Goal: Task Accomplishment & Management: Manage account settings

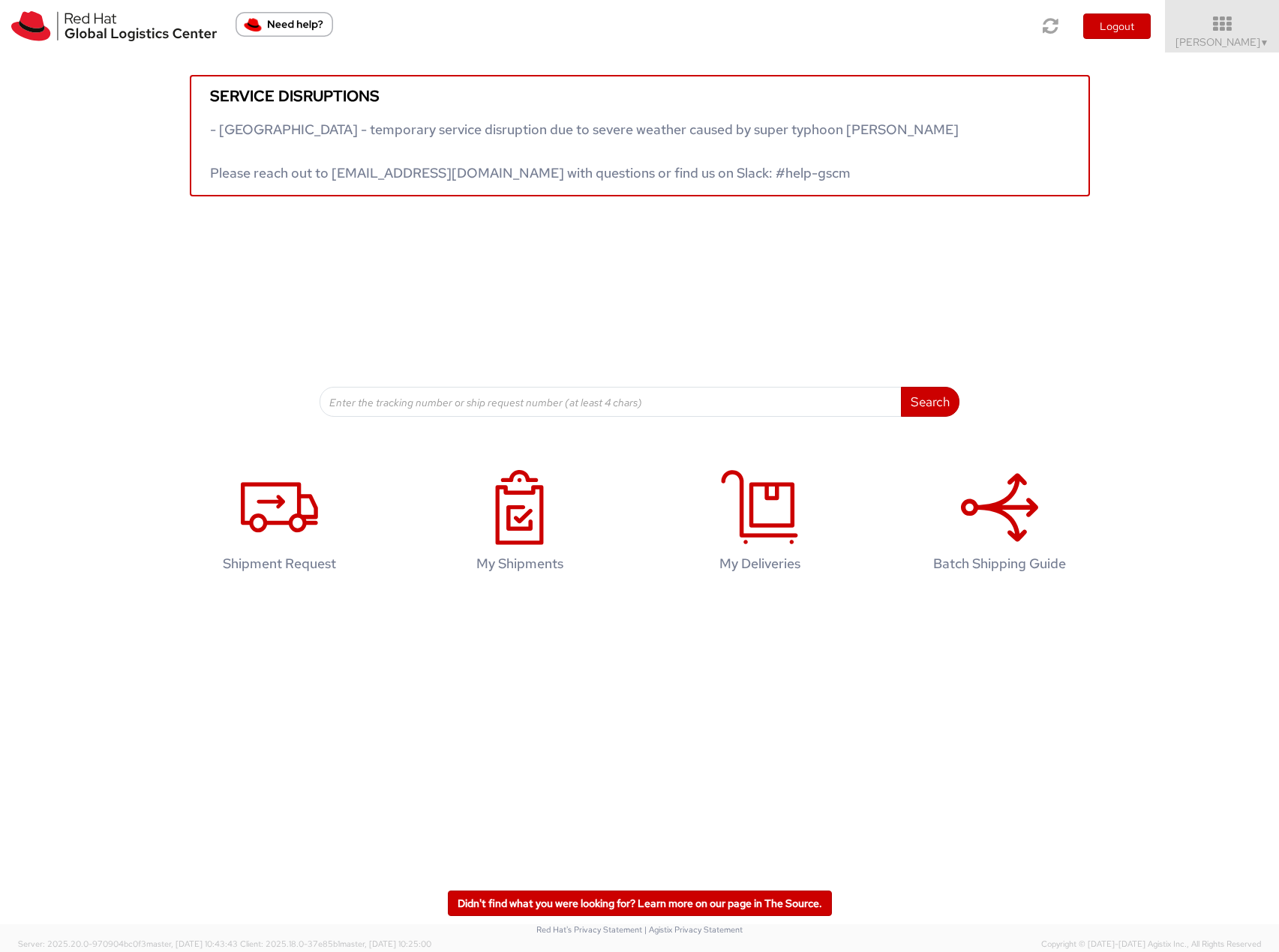
drag, startPoint x: 1235, startPoint y: 34, endPoint x: 1246, endPoint y: 98, distance: 64.9
click at [1235, 33] on icon at bounding box center [1222, 23] width 114 height 18
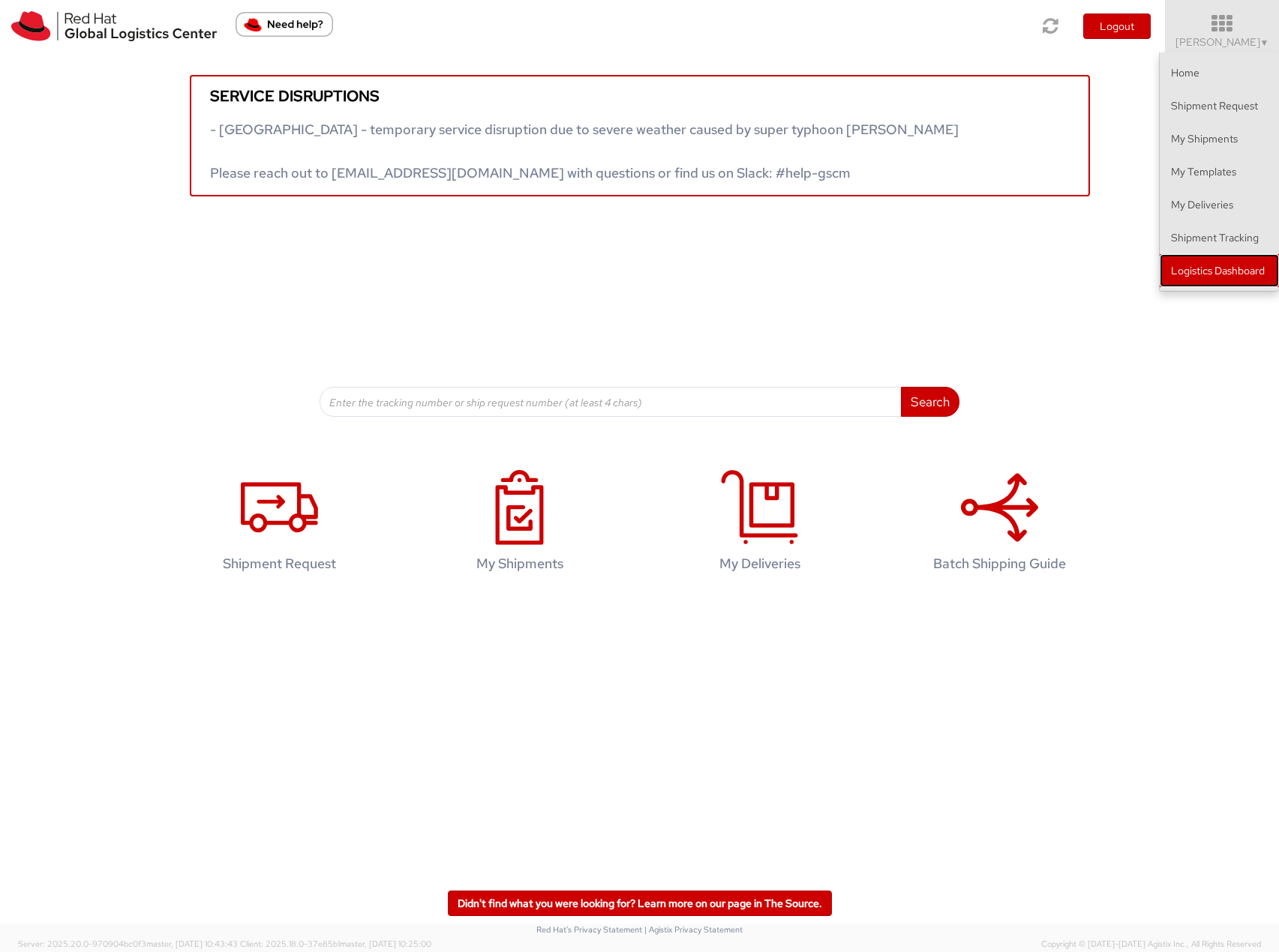
click at [1234, 267] on link "Logistics Dashboard" at bounding box center [1219, 271] width 119 height 33
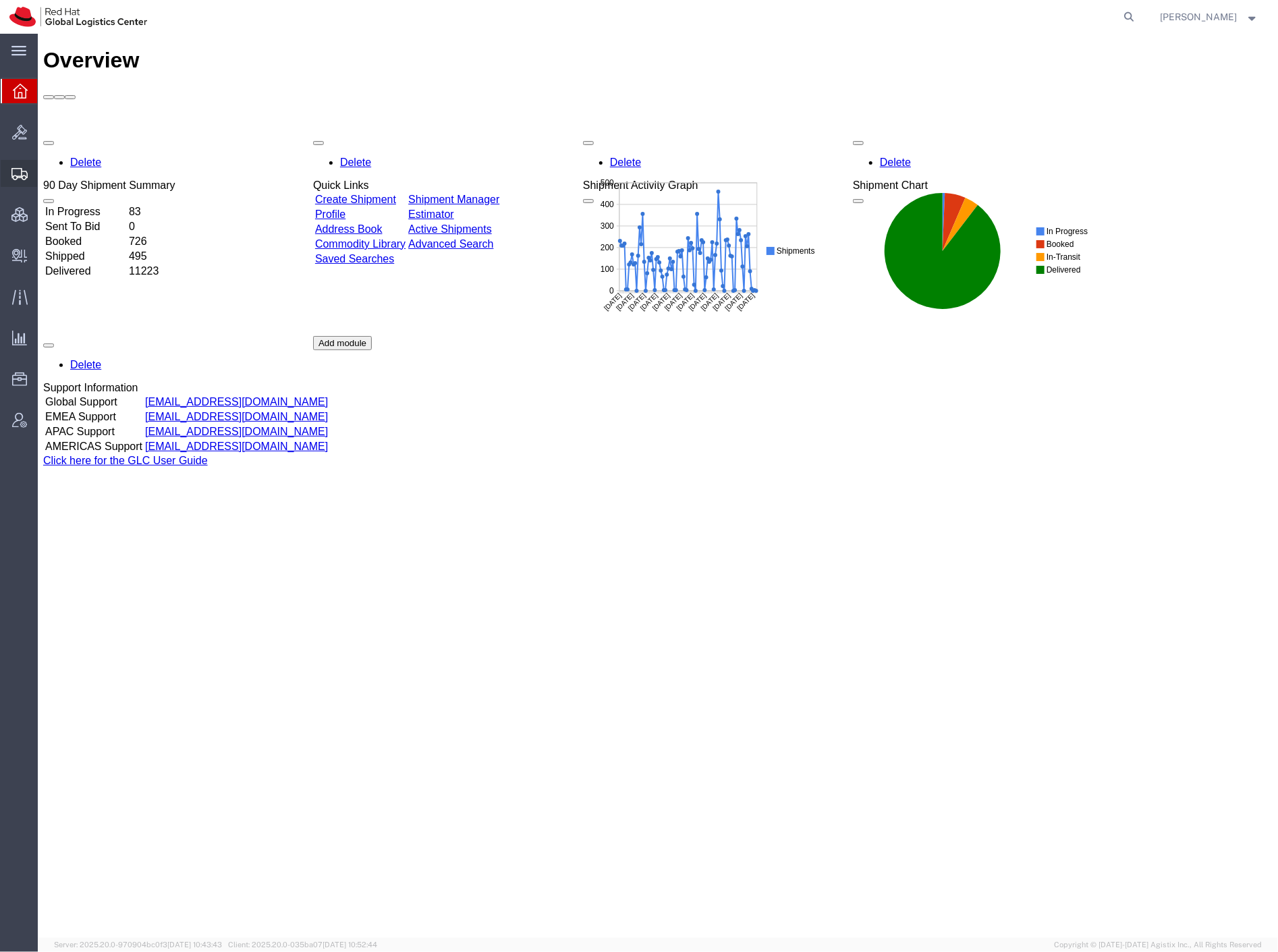
click at [0, 0] on span "Shipment Manager" at bounding box center [0, 0] width 0 height 0
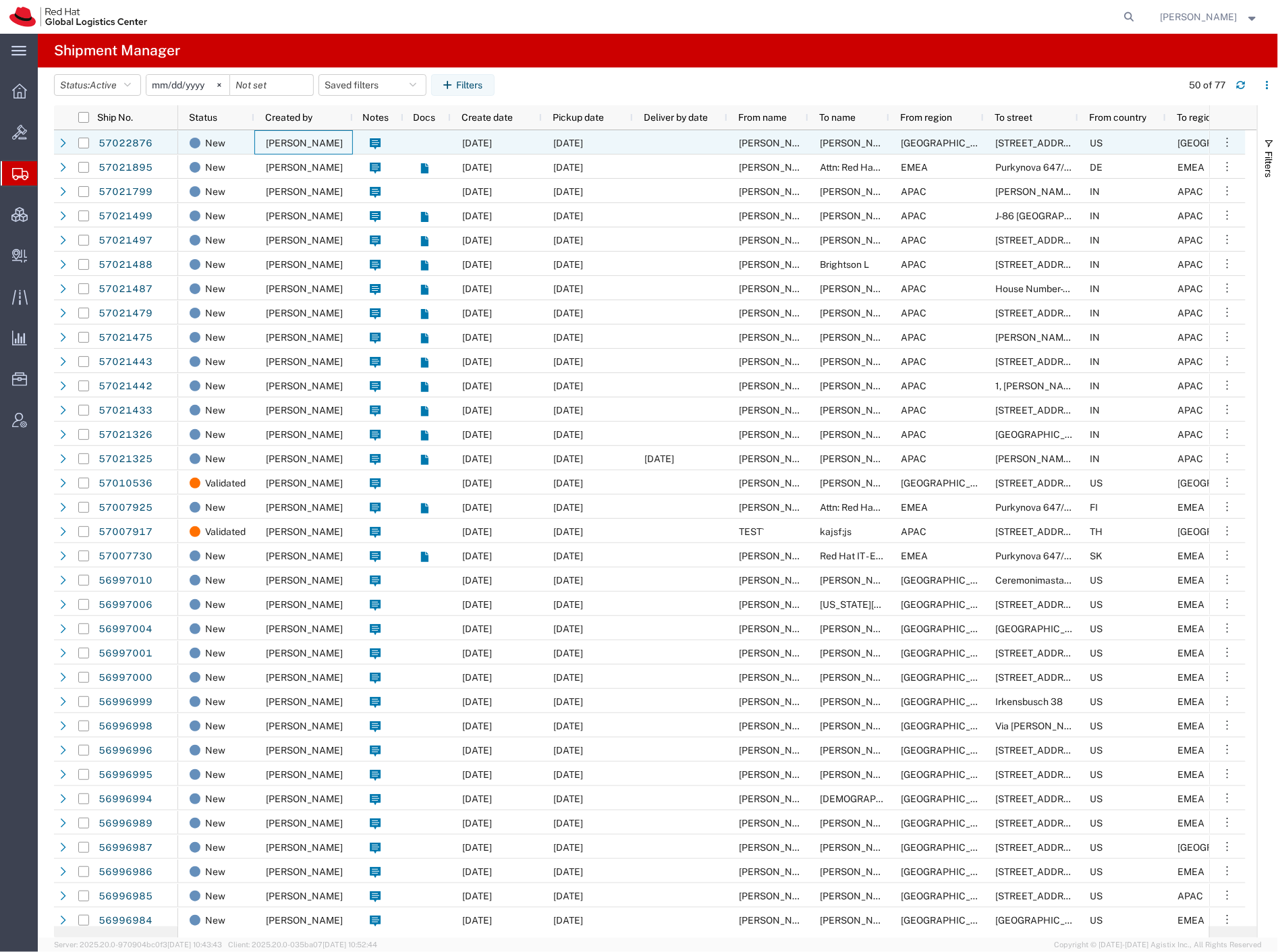
click at [312, 146] on span "Panashe GARAH" at bounding box center [304, 142] width 77 height 11
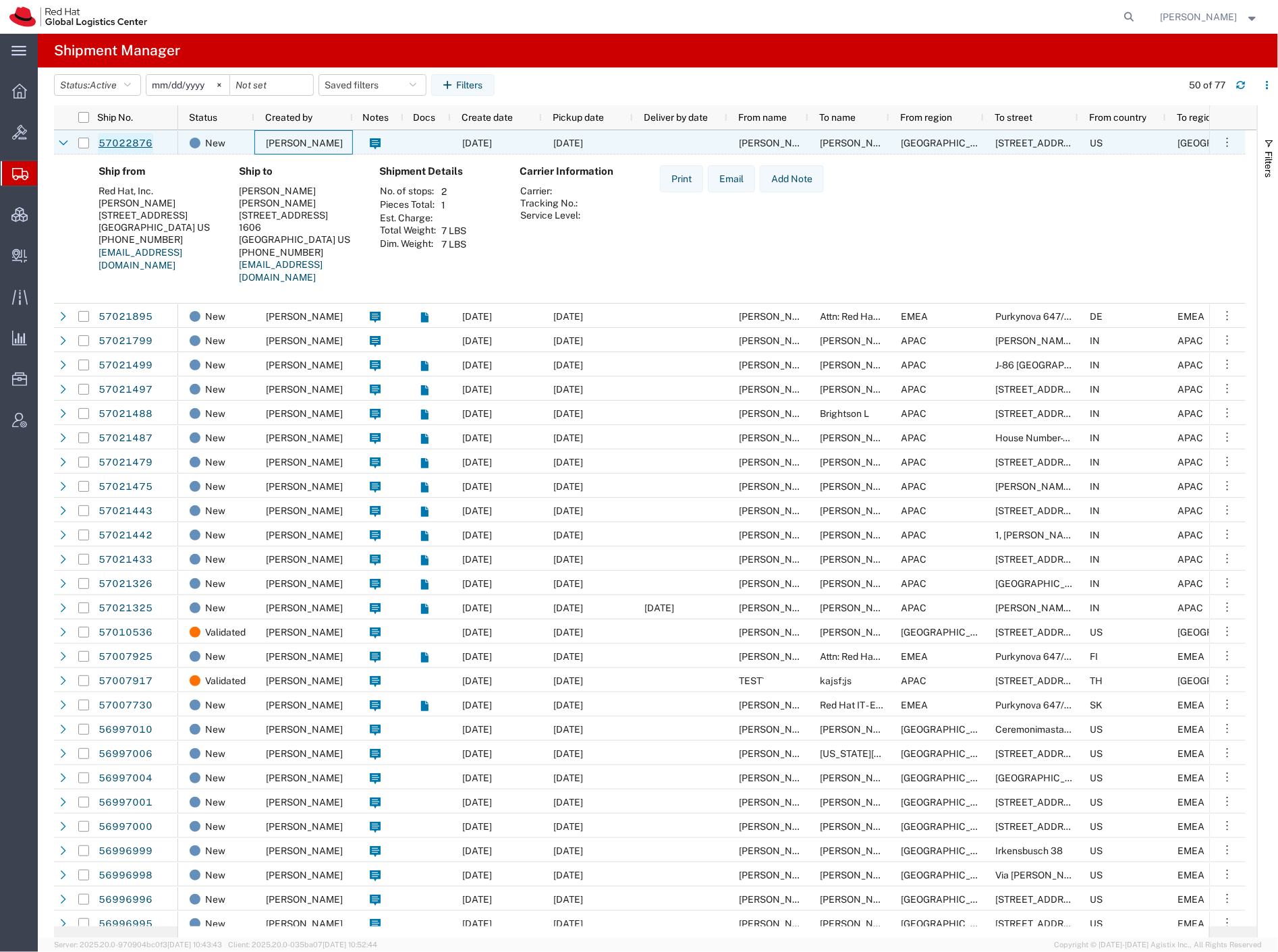
click at [137, 145] on link "57022876" at bounding box center [125, 143] width 55 height 22
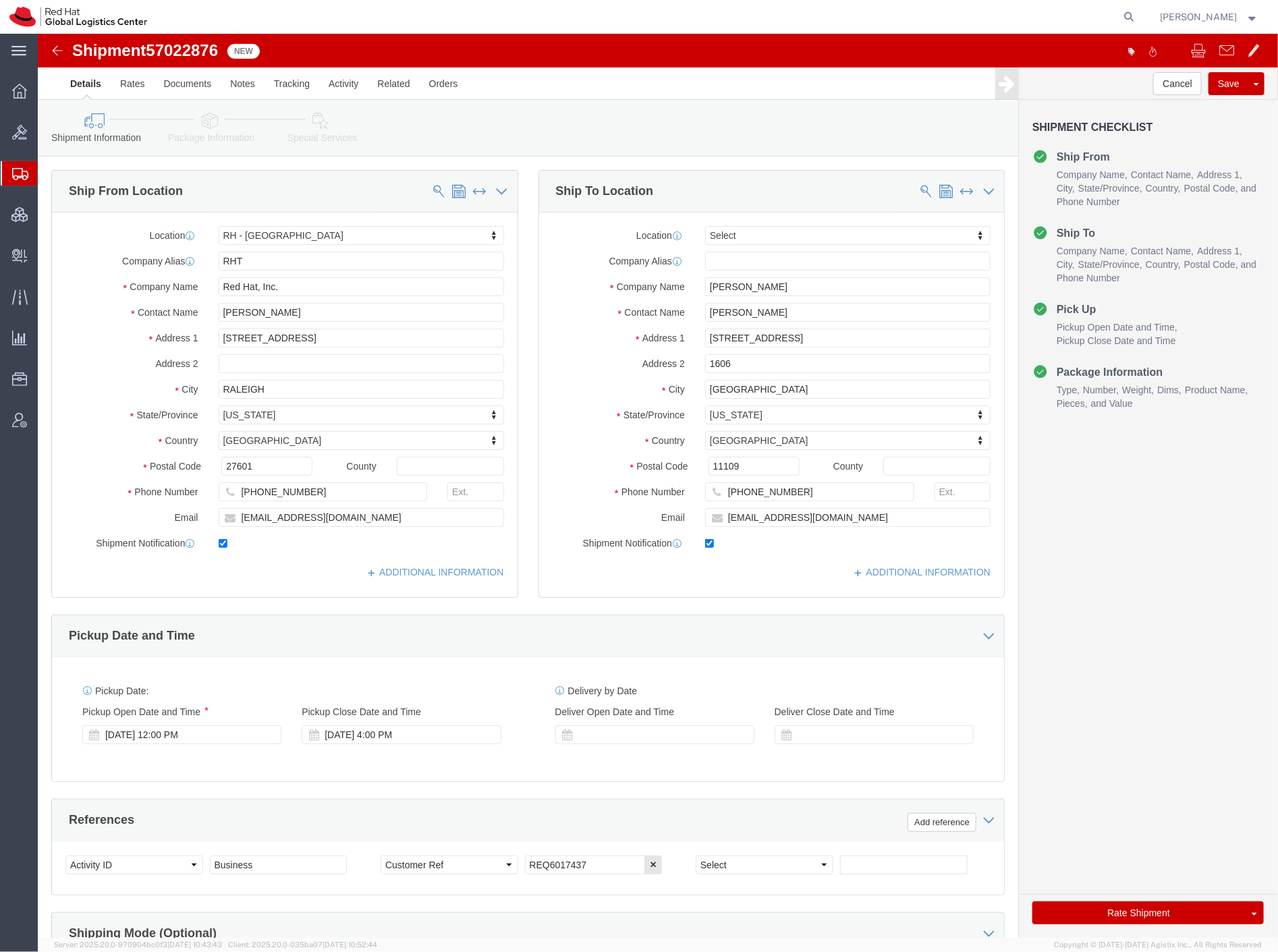
select select "38014"
select select
click icon
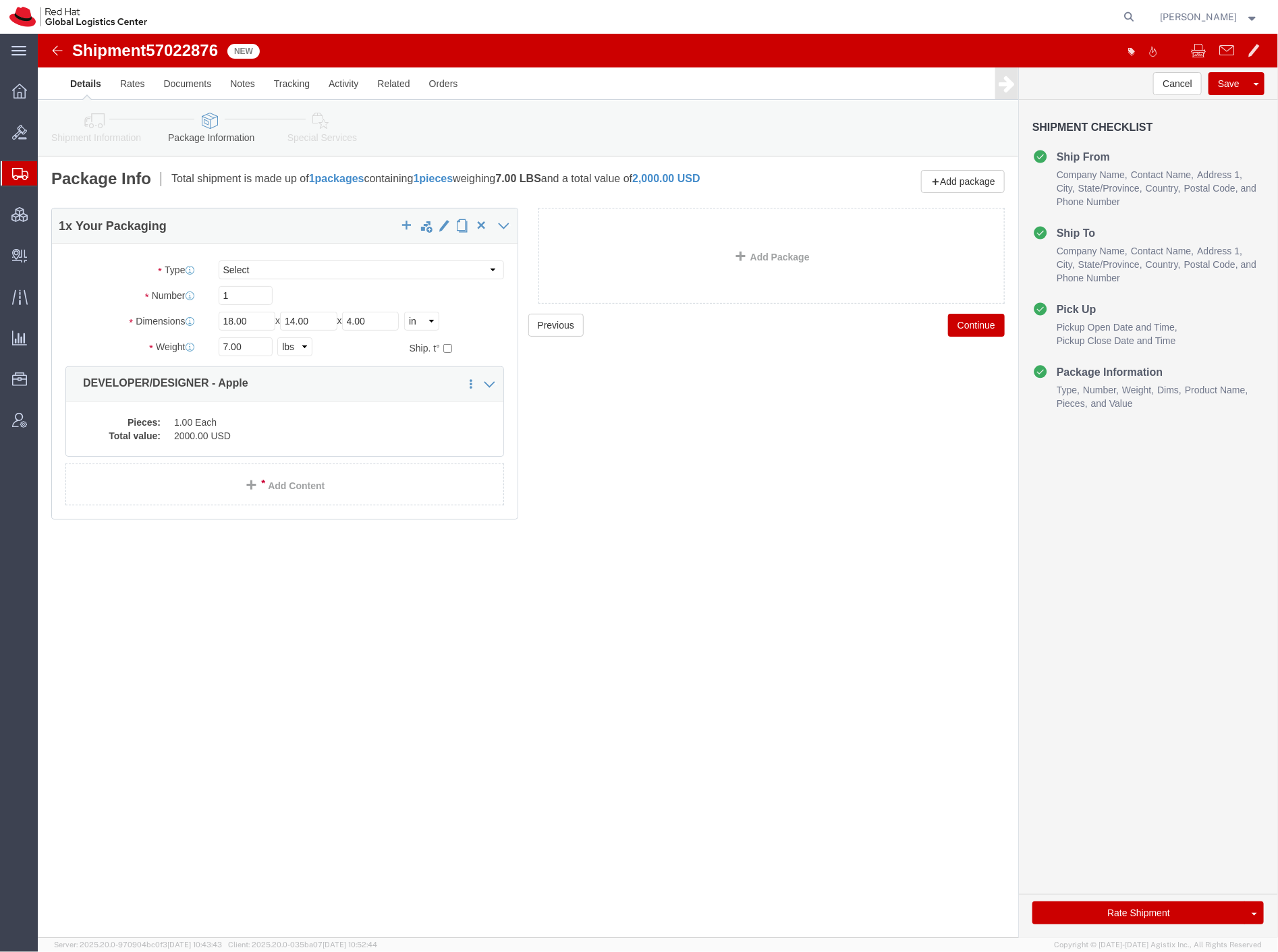
click icon
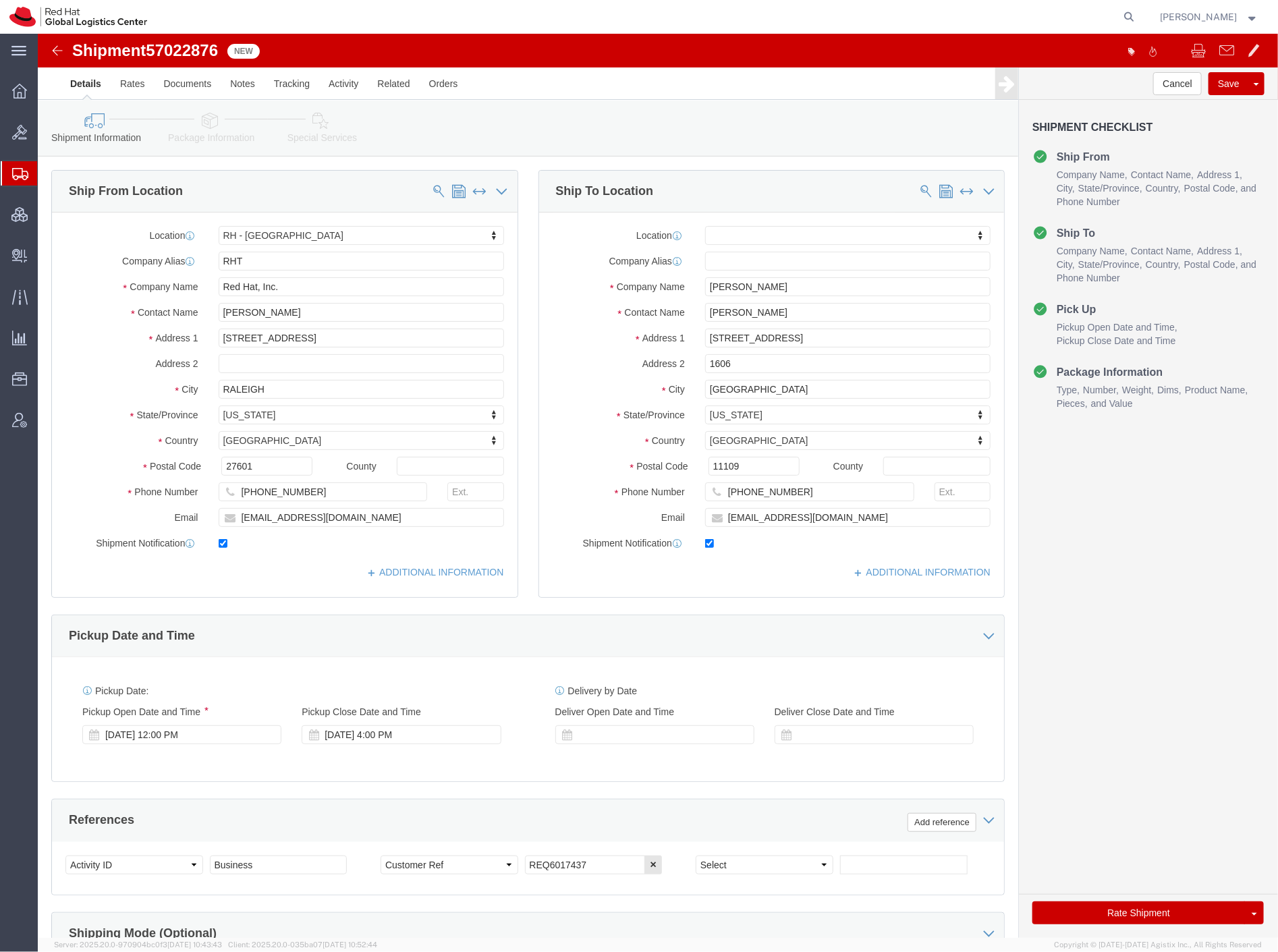
click link "Special Services"
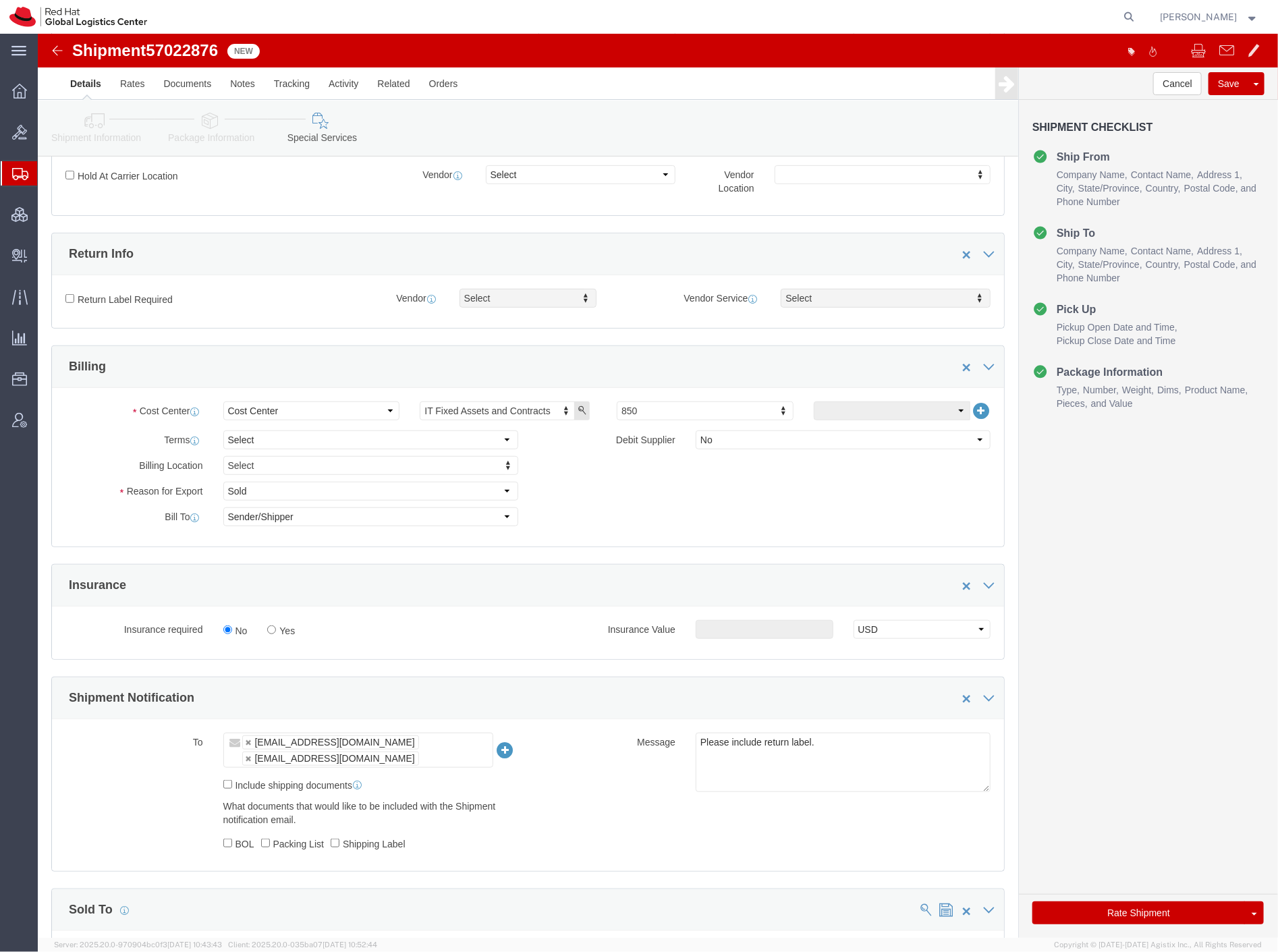
scroll to position [300, 0]
click input "Yes"
radio input "true"
click input "text"
type input "500"
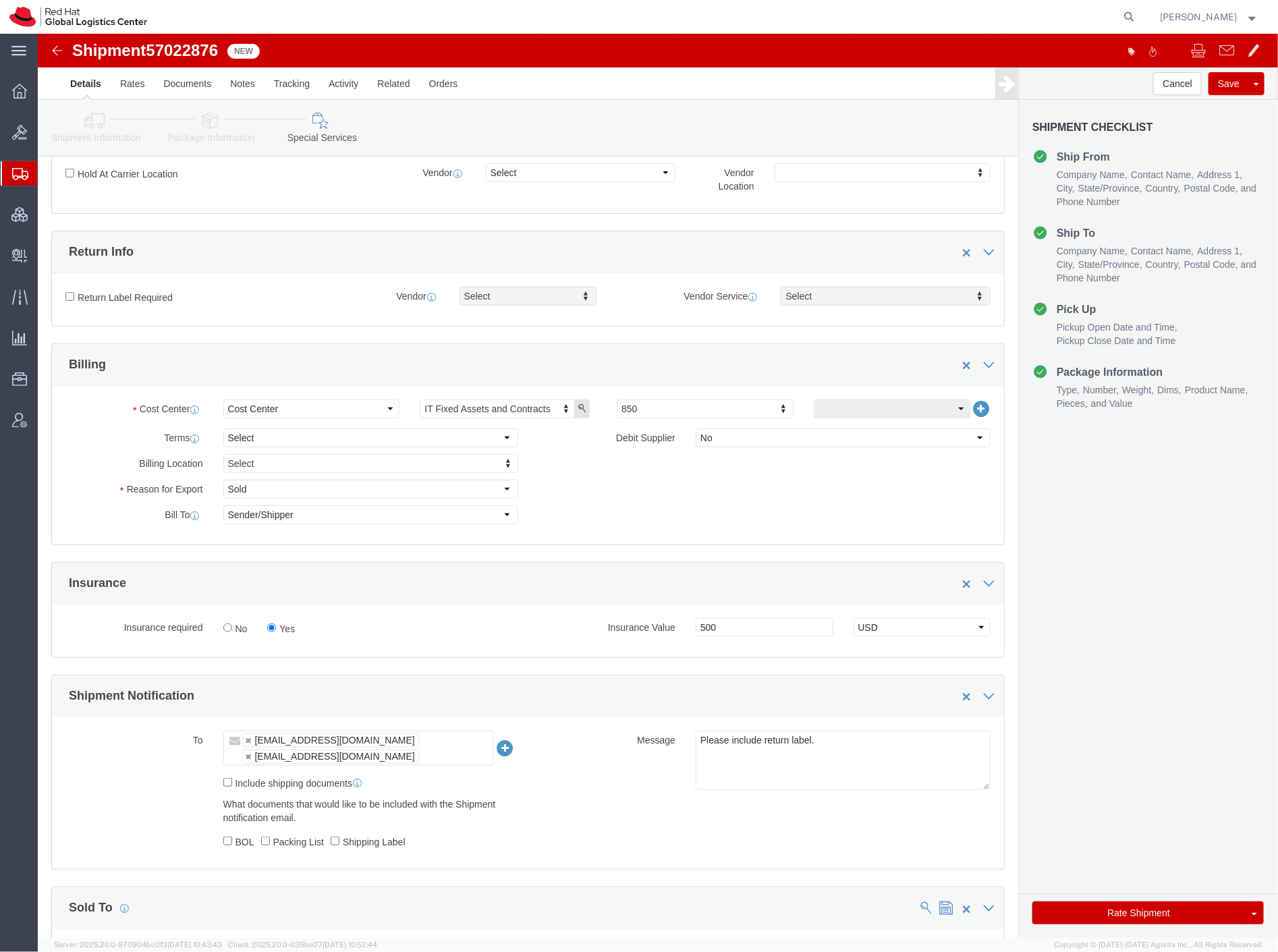
click label "Return Label Required"
click input "Return Label Required"
checkbox input "true"
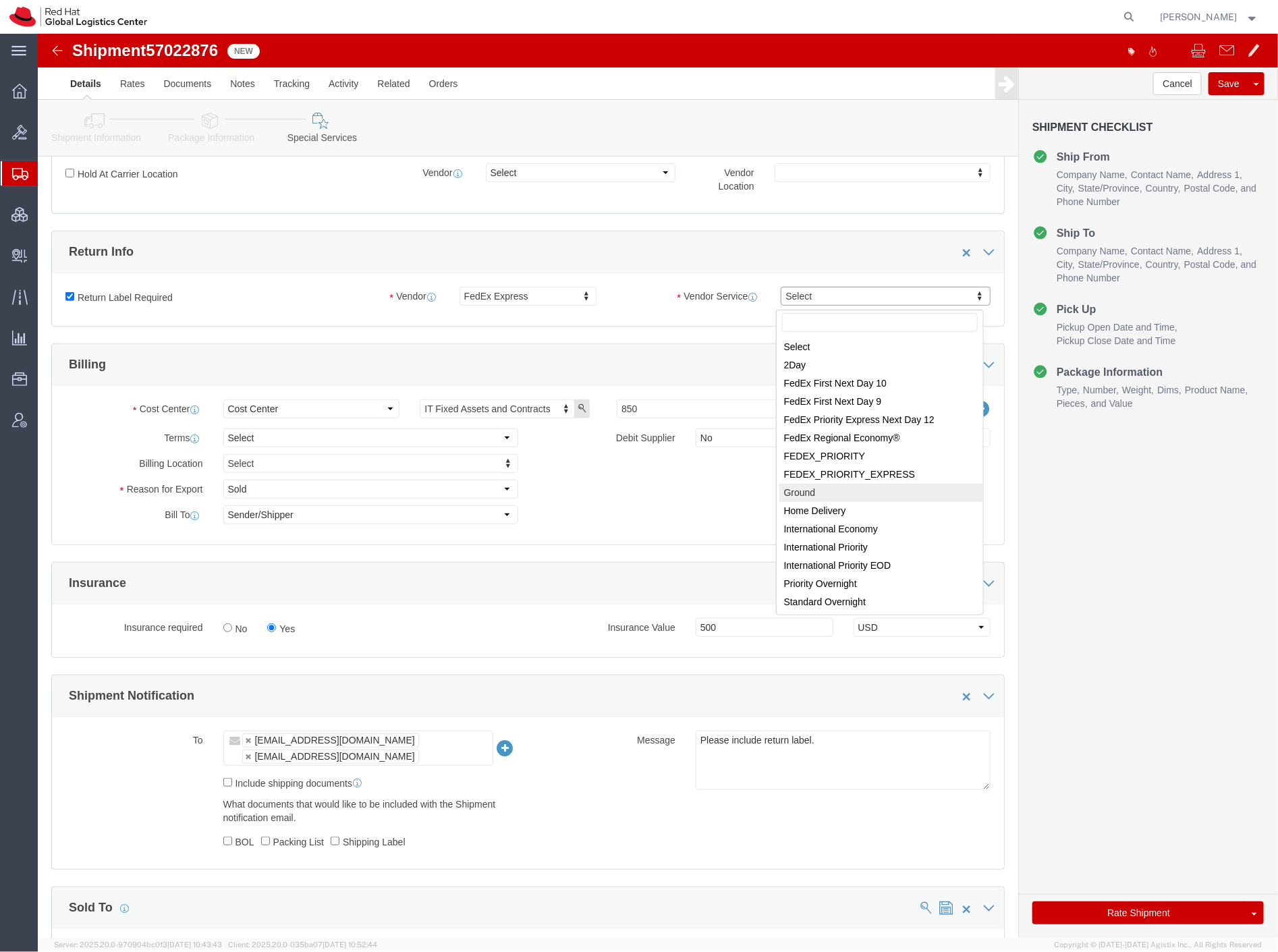
select select "12"
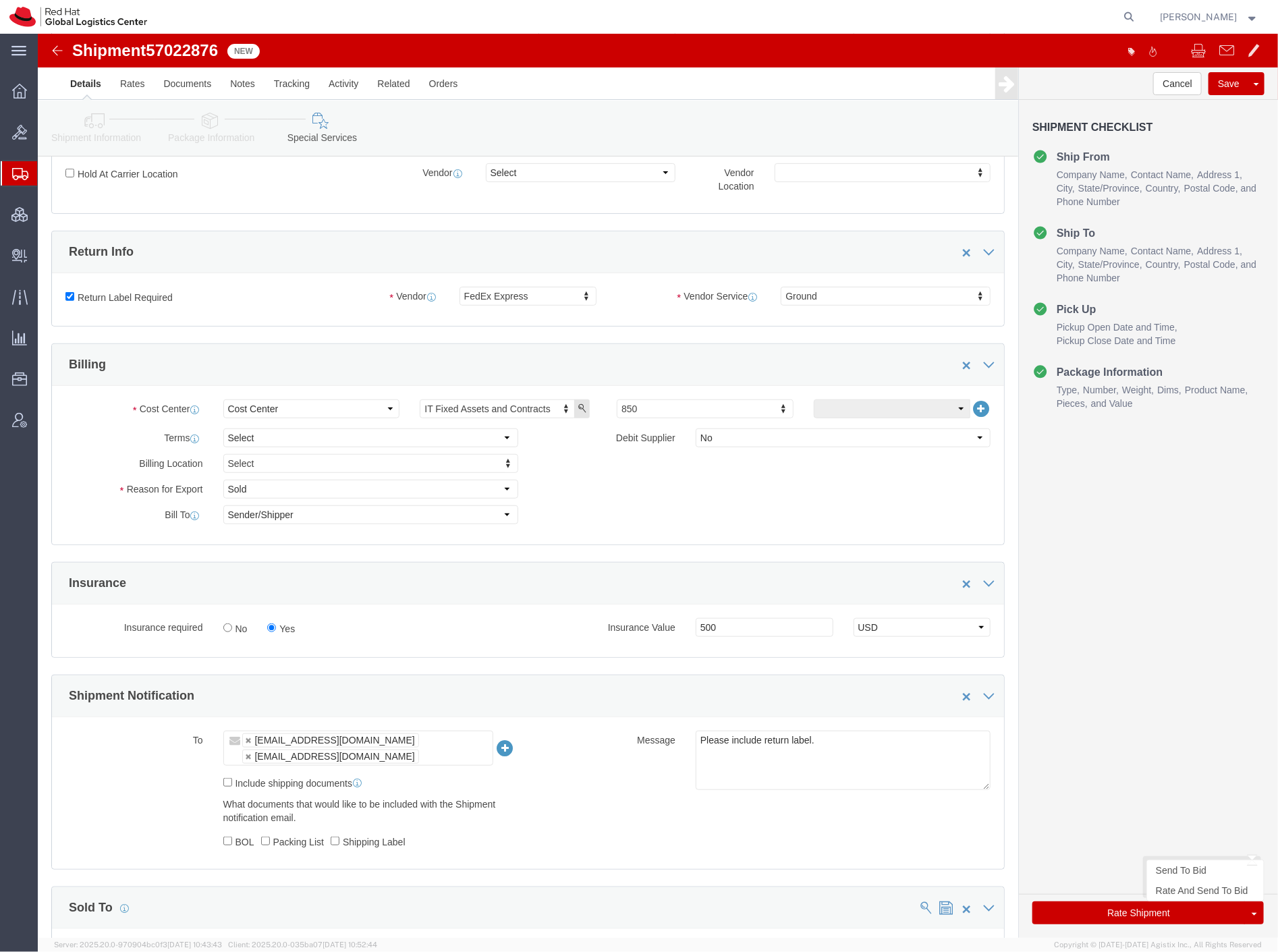
click button "Rate Shipment"
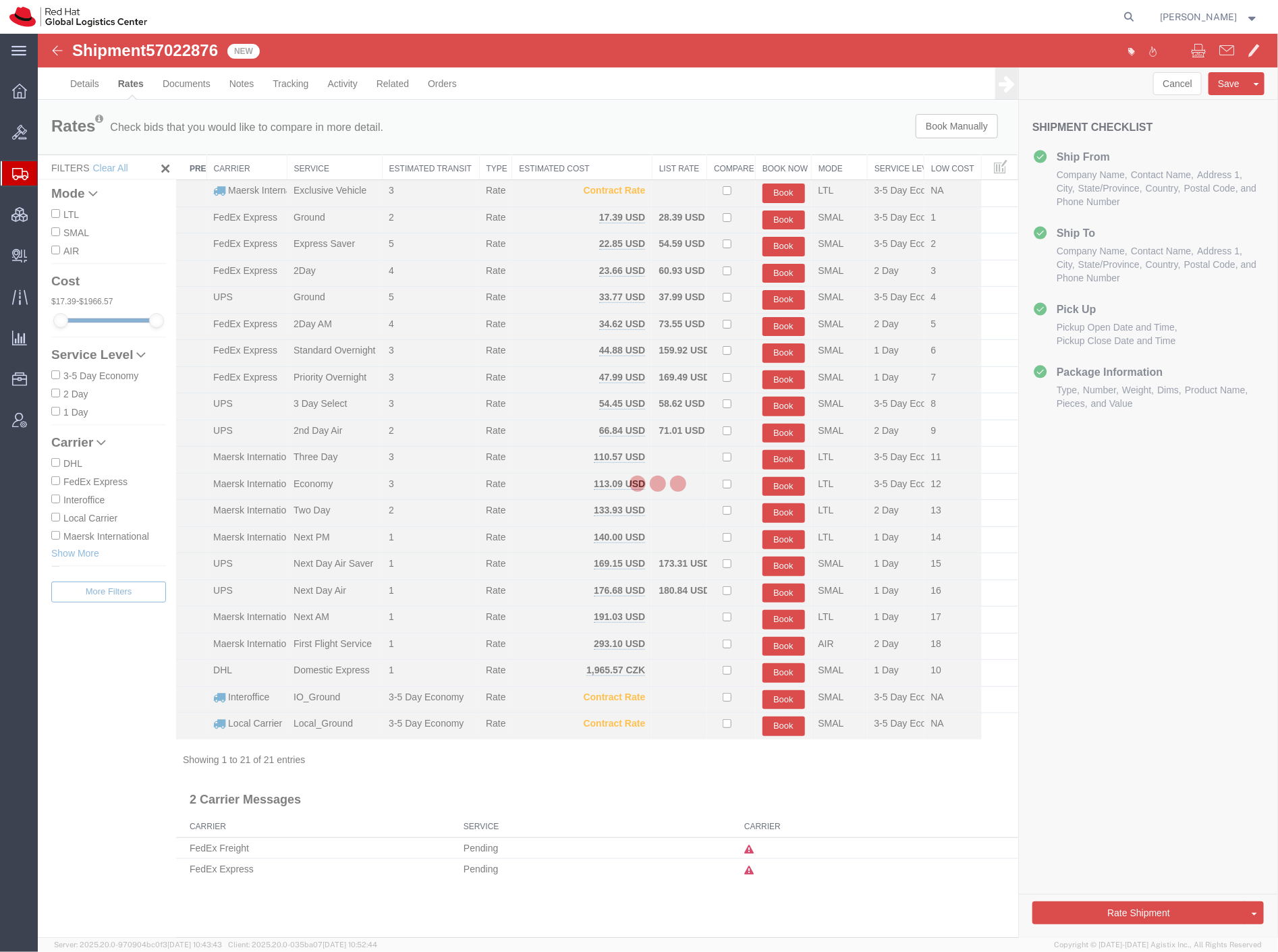
scroll to position [0, 0]
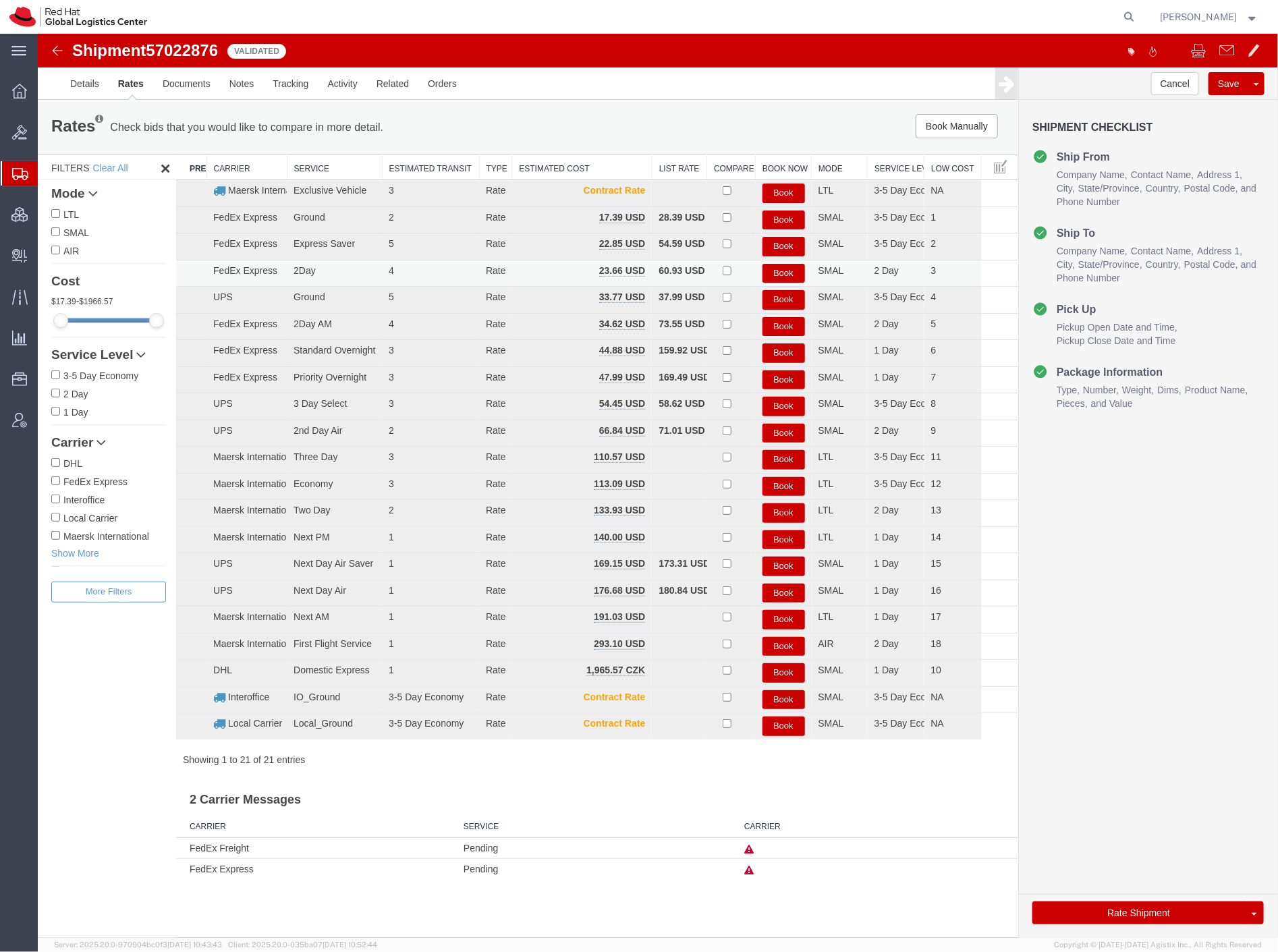
click at [770, 268] on button "Book" at bounding box center [783, 273] width 43 height 20
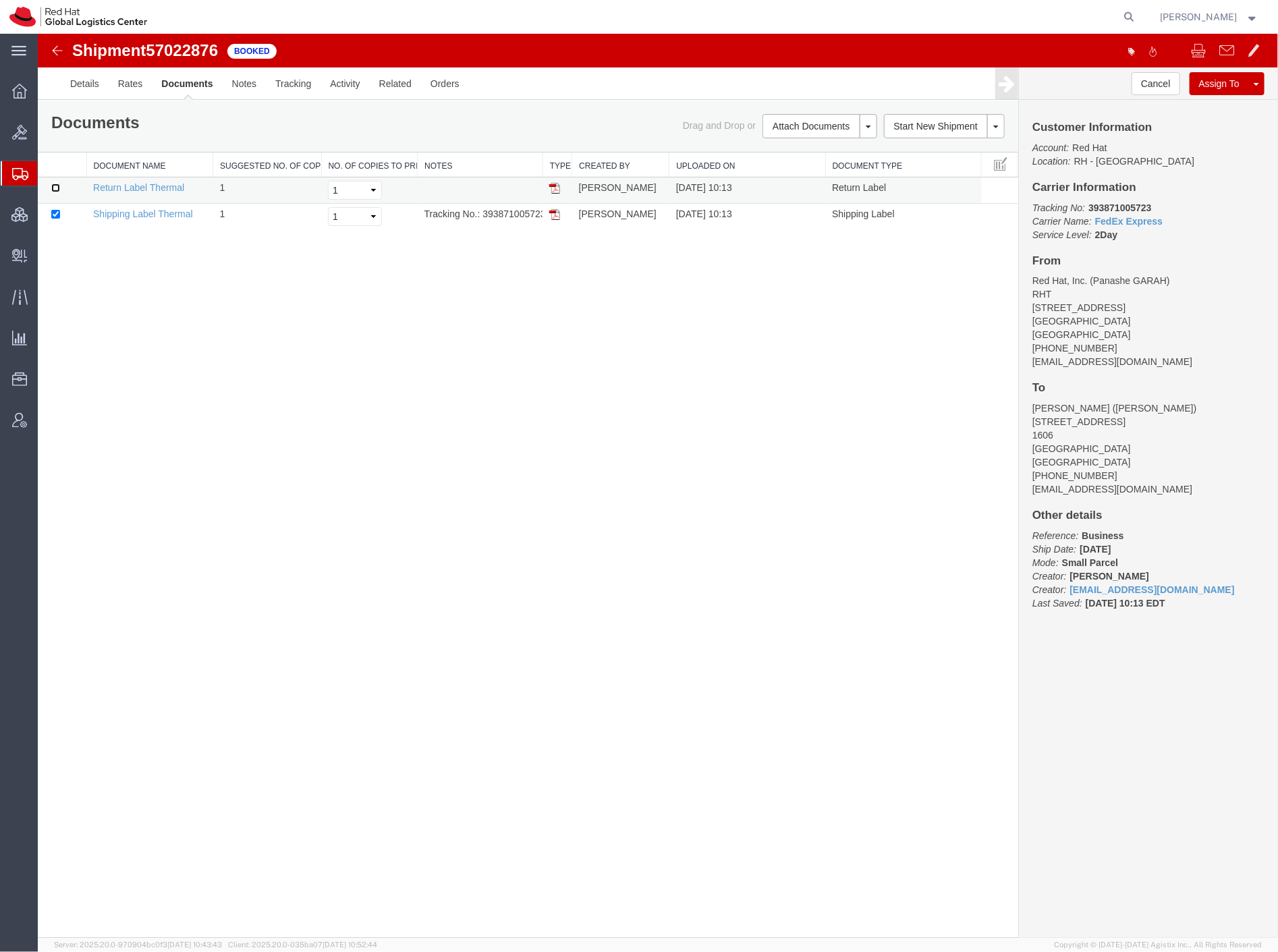
click at [54, 186] on input "checkbox" at bounding box center [55, 187] width 9 height 9
checkbox input "true"
click at [801, 140] on link "Print Documents" at bounding box center [816, 148] width 117 height 20
click at [55, 49] on img at bounding box center [56, 50] width 16 height 16
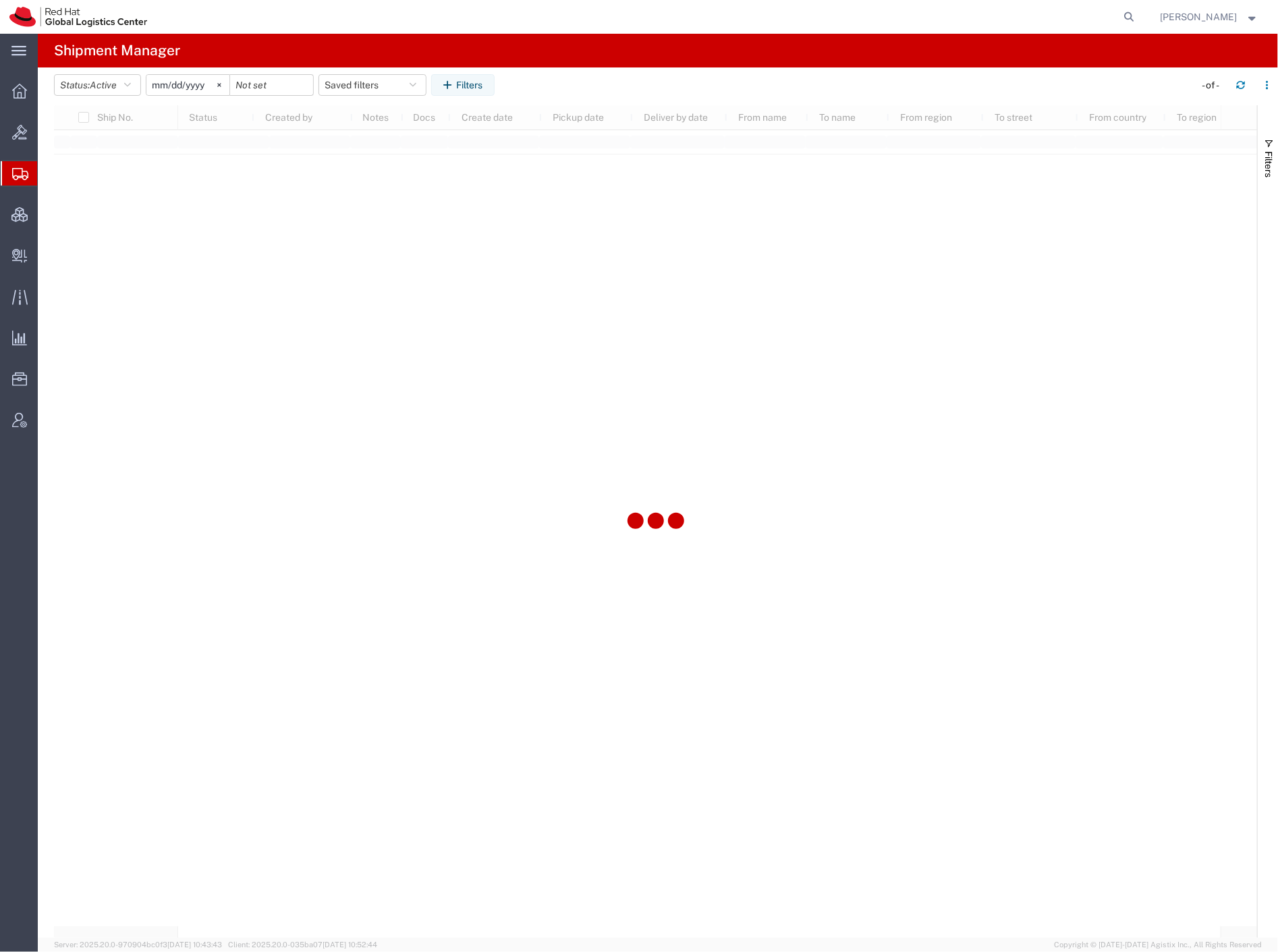
click at [0, 0] on span "Shipment Manager" at bounding box center [0, 0] width 0 height 0
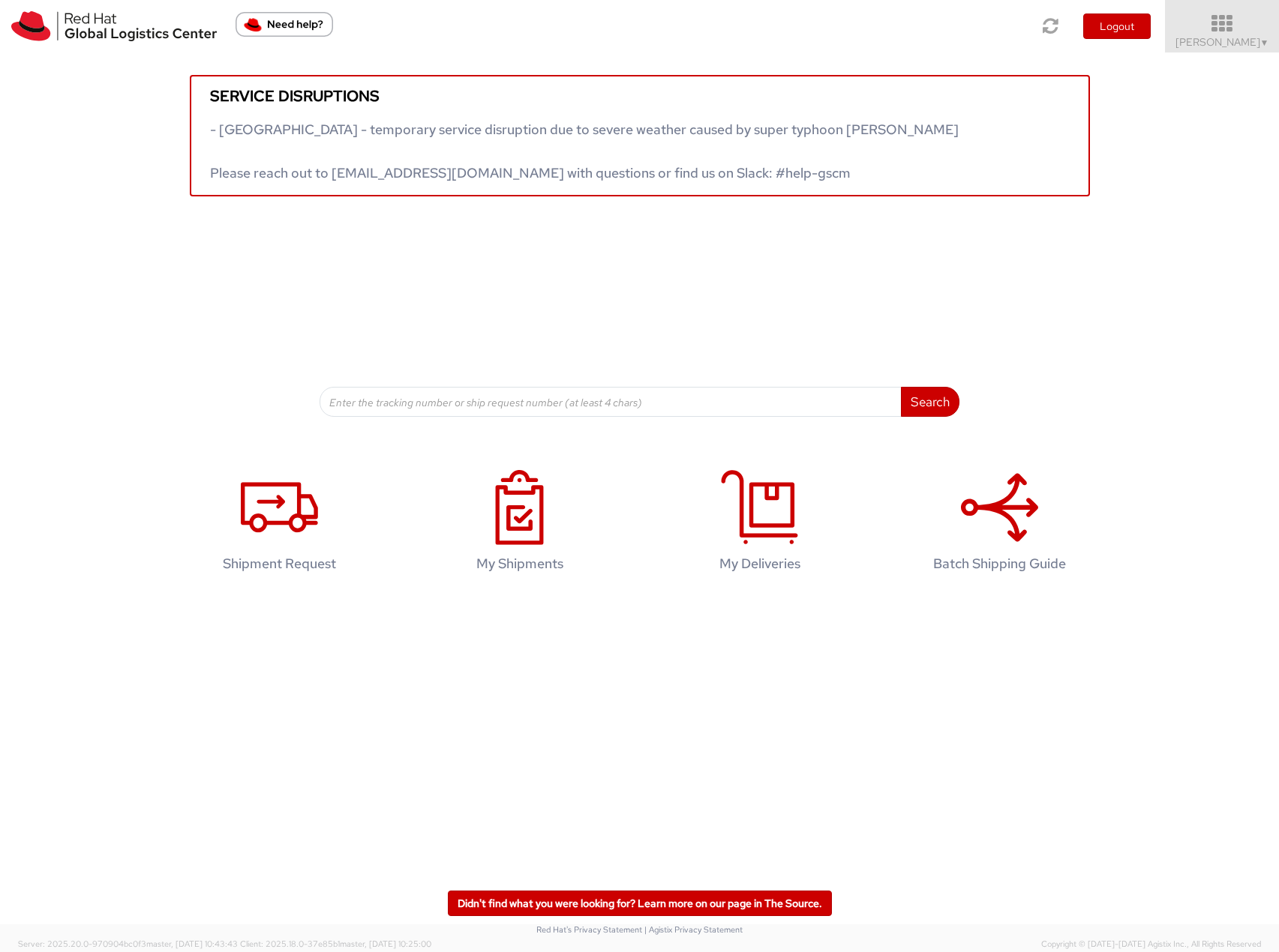
click at [1239, 30] on icon at bounding box center [1222, 23] width 131 height 21
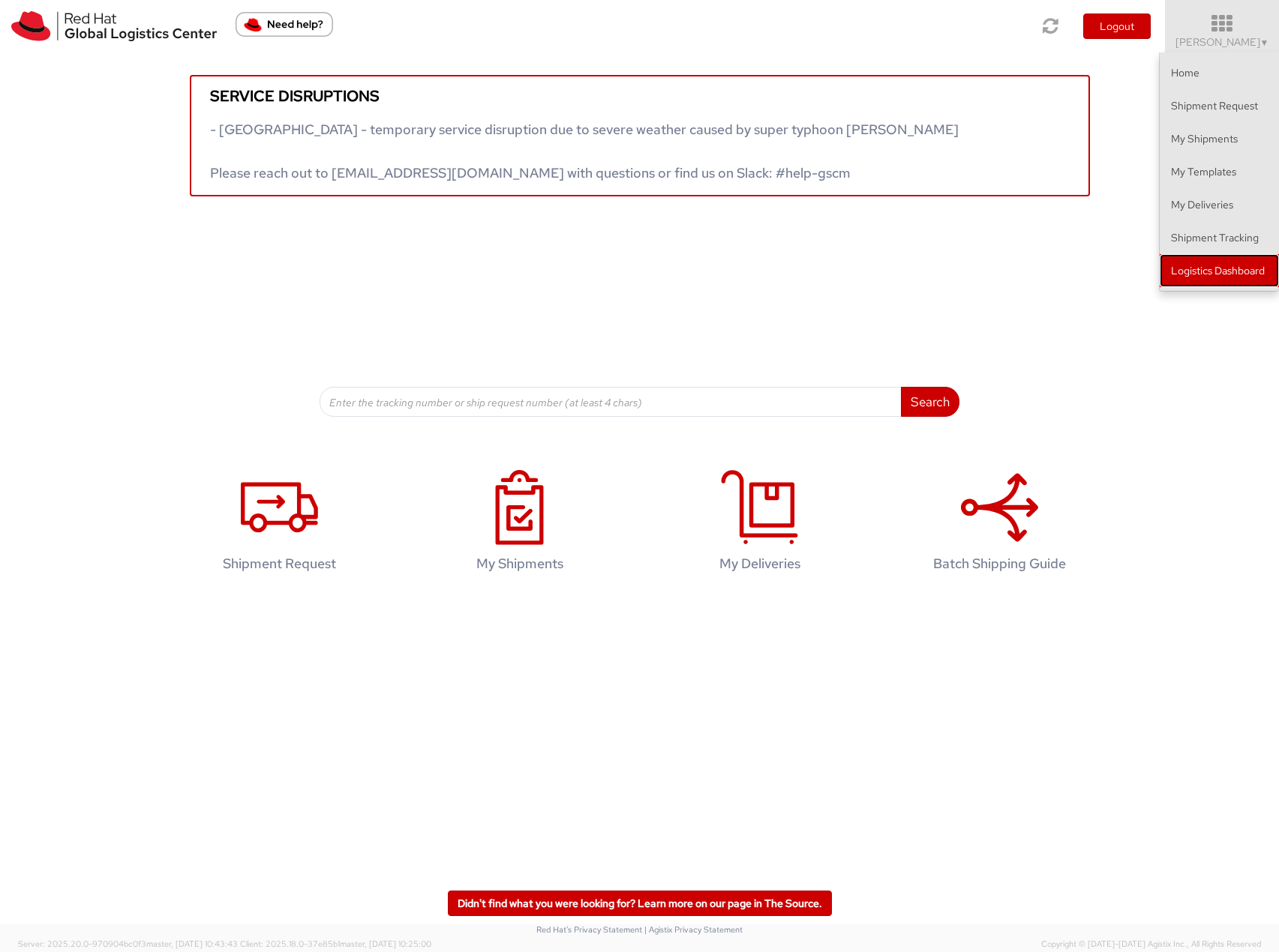
click at [1193, 273] on link "Logistics Dashboard" at bounding box center [1219, 271] width 119 height 33
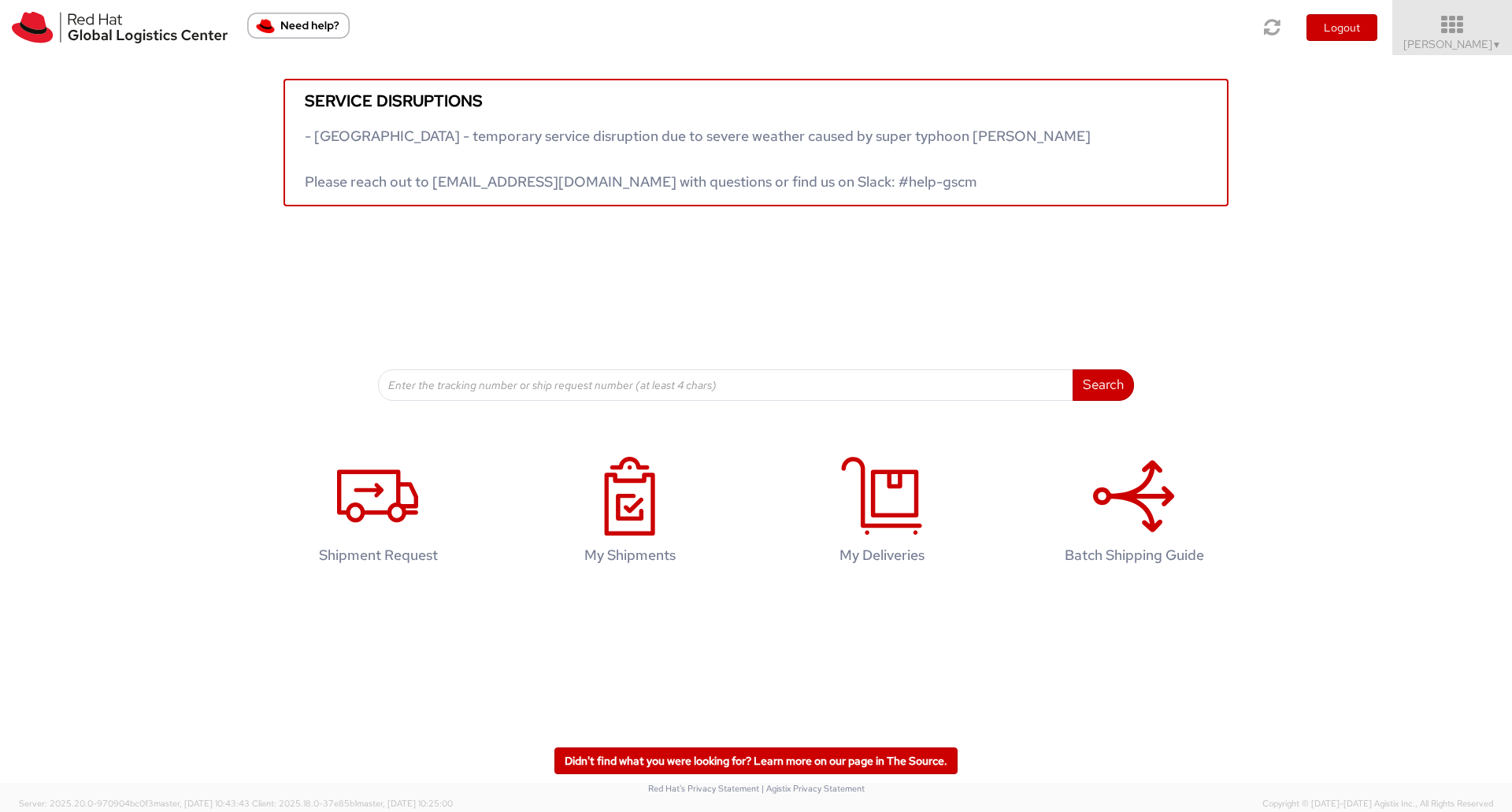
click at [1454, 17] on icon at bounding box center [1452, 25] width 138 height 22
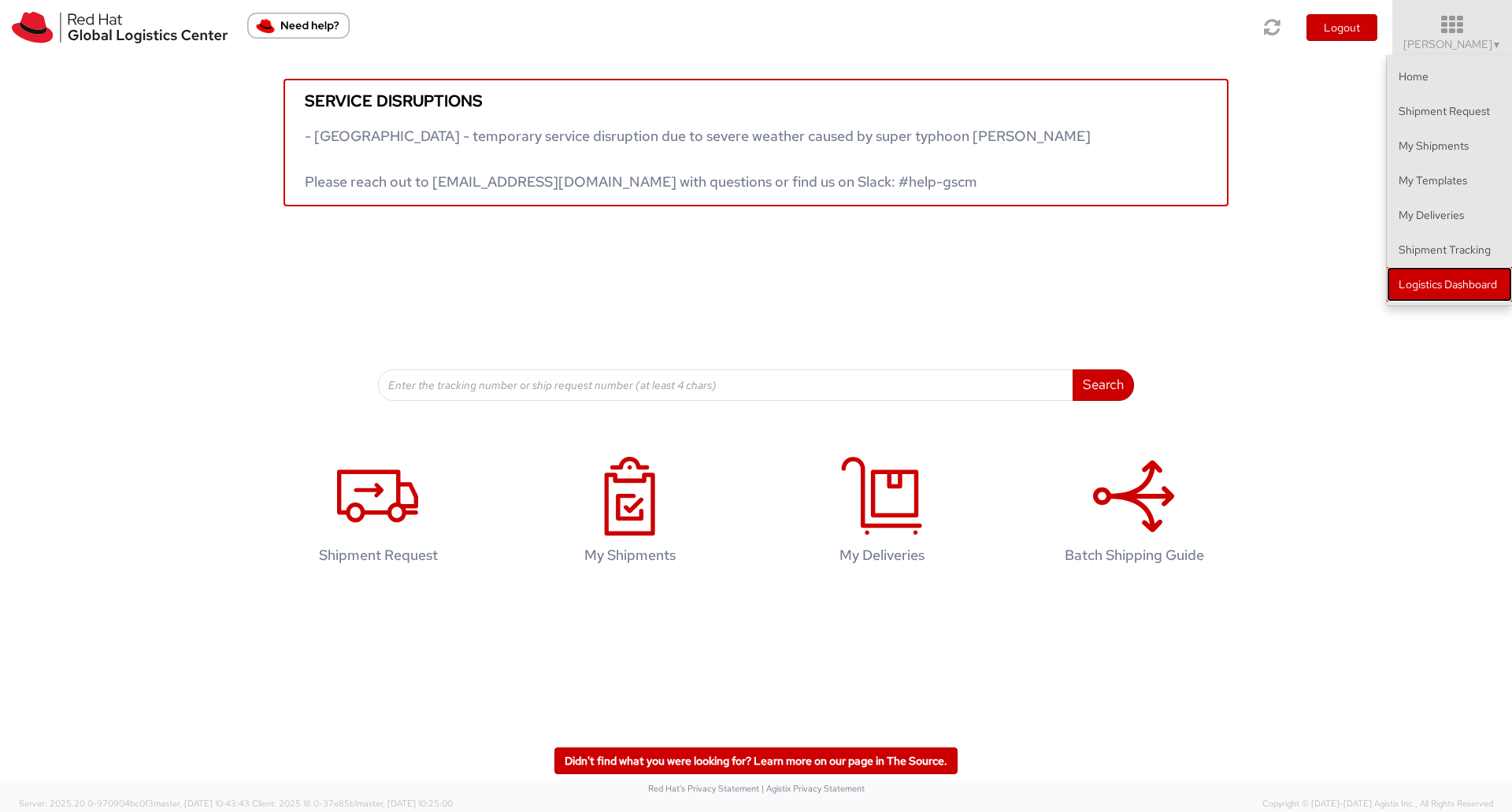
click at [1439, 273] on link "Logistics Dashboard" at bounding box center [1449, 284] width 125 height 34
